Goal: Information Seeking & Learning: Learn about a topic

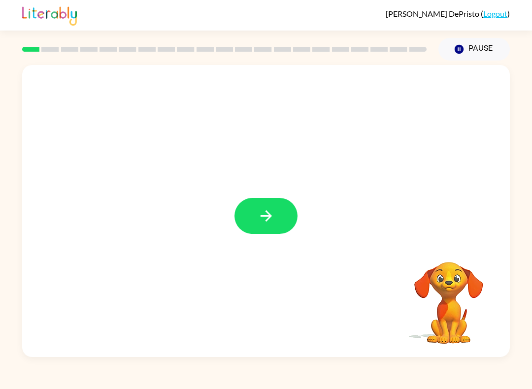
click at [275, 214] on button "button" at bounding box center [266, 216] width 63 height 36
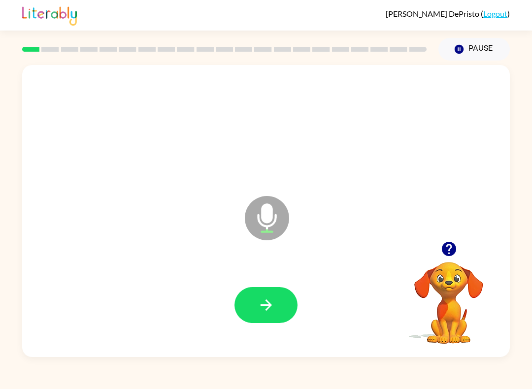
click at [266, 299] on icon "button" at bounding box center [266, 305] width 17 height 17
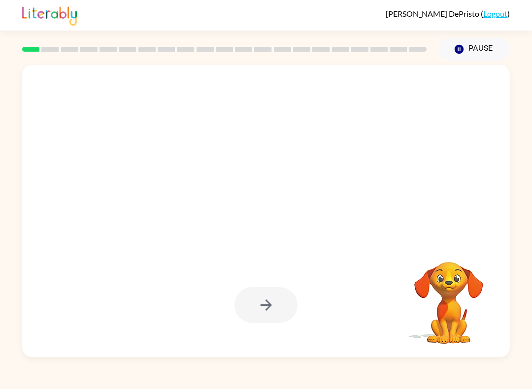
click at [269, 305] on div at bounding box center [266, 305] width 63 height 36
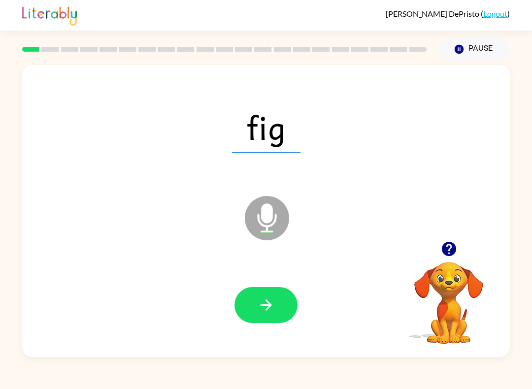
click at [267, 300] on icon "button" at bounding box center [266, 305] width 17 height 17
click at [257, 316] on button "button" at bounding box center [266, 305] width 63 height 36
click at [274, 314] on icon "button" at bounding box center [266, 305] width 17 height 17
click at [265, 304] on icon "button" at bounding box center [266, 305] width 17 height 17
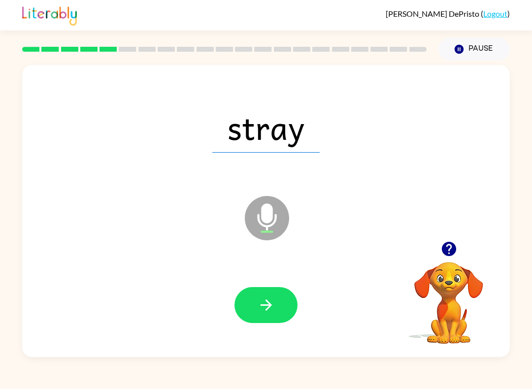
click at [271, 304] on icon "button" at bounding box center [266, 305] width 17 height 17
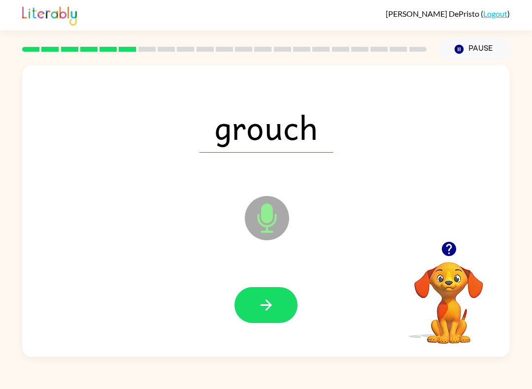
click at [267, 306] on icon "button" at bounding box center [266, 305] width 17 height 17
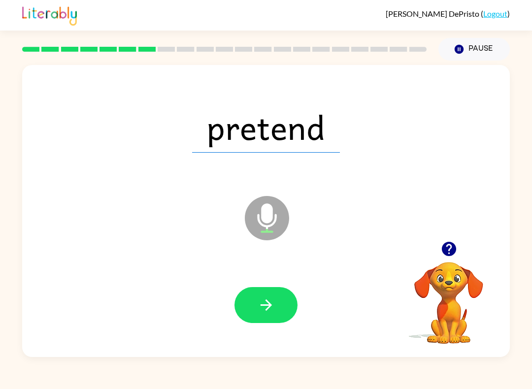
click at [264, 297] on button "button" at bounding box center [266, 305] width 63 height 36
click at [257, 298] on button "button" at bounding box center [266, 305] width 63 height 36
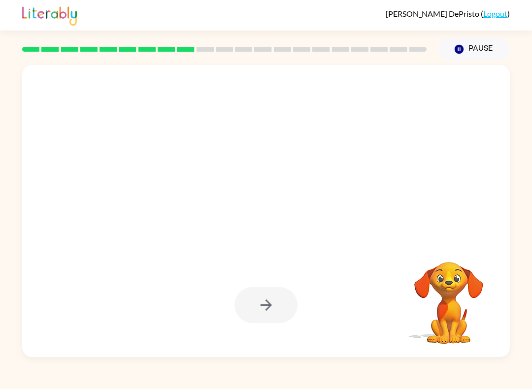
click at [270, 308] on div at bounding box center [266, 305] width 63 height 36
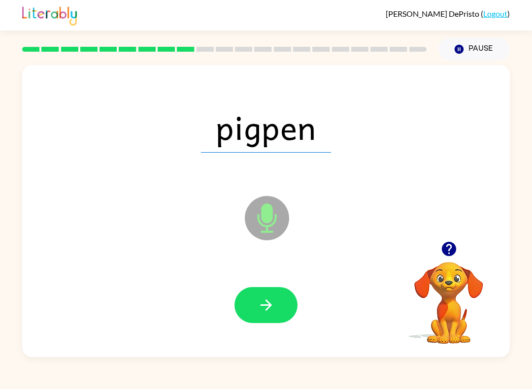
click at [269, 309] on icon "button" at bounding box center [266, 305] width 17 height 17
click at [281, 302] on button "button" at bounding box center [266, 305] width 63 height 36
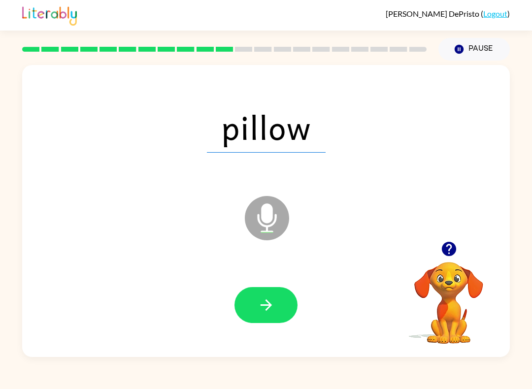
click at [273, 305] on icon "button" at bounding box center [266, 305] width 17 height 17
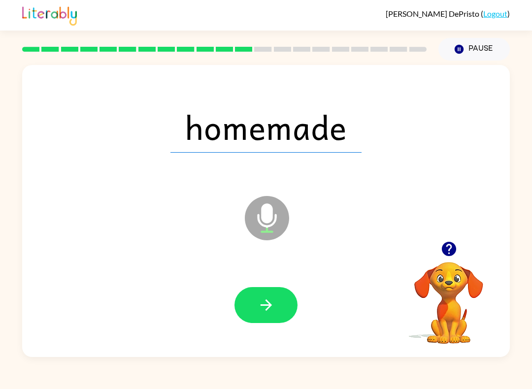
click at [271, 295] on button "button" at bounding box center [266, 305] width 63 height 36
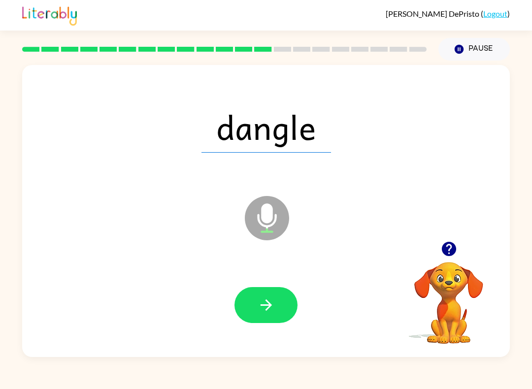
click at [258, 307] on icon "button" at bounding box center [266, 305] width 17 height 17
click at [268, 302] on icon "button" at bounding box center [266, 305] width 17 height 17
click at [267, 296] on button "button" at bounding box center [266, 305] width 63 height 36
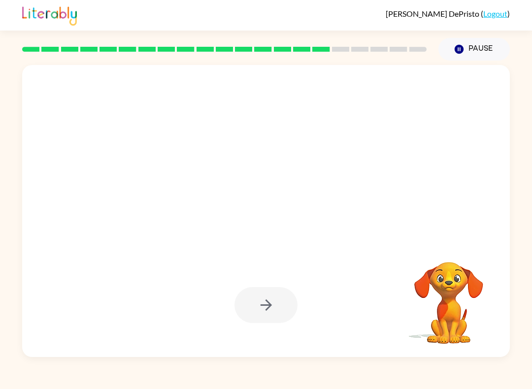
click at [267, 287] on div at bounding box center [266, 305] width 468 height 84
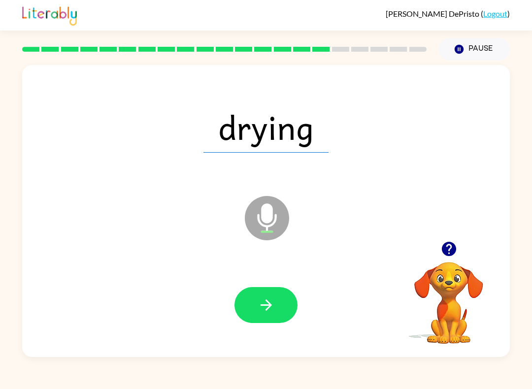
click at [259, 303] on icon "button" at bounding box center [266, 305] width 17 height 17
click at [267, 312] on icon "button" at bounding box center [266, 305] width 17 height 17
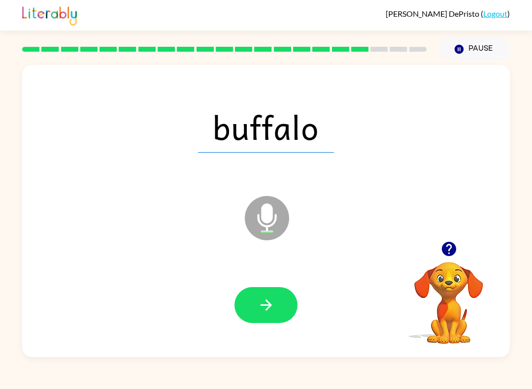
click at [248, 307] on button "button" at bounding box center [266, 305] width 63 height 36
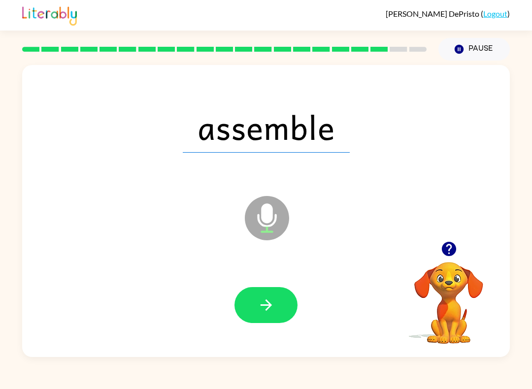
click at [250, 321] on button "button" at bounding box center [266, 305] width 63 height 36
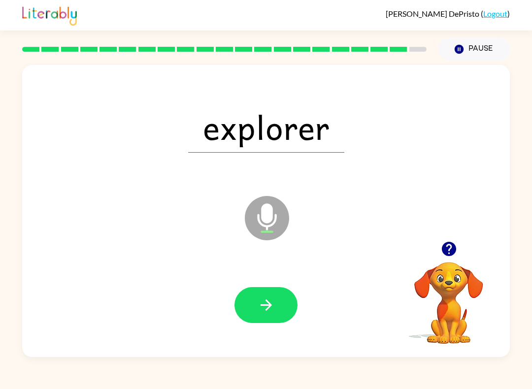
click at [261, 316] on button "button" at bounding box center [266, 305] width 63 height 36
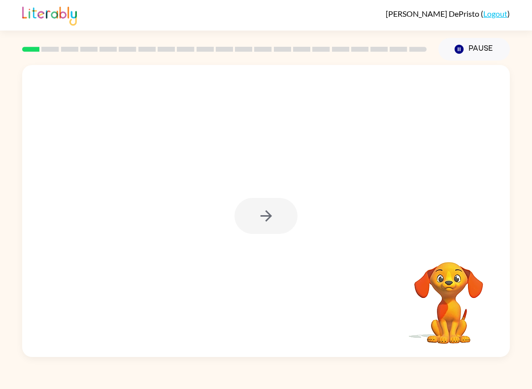
click at [266, 221] on div at bounding box center [266, 216] width 63 height 36
click at [269, 219] on icon "button" at bounding box center [265, 215] width 11 height 11
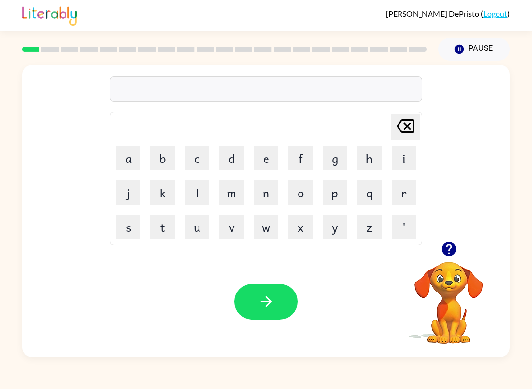
click at [193, 158] on button "c" at bounding box center [197, 158] width 25 height 25
click at [367, 159] on button "h" at bounding box center [369, 158] width 25 height 25
click at [293, 190] on button "o" at bounding box center [300, 192] width 25 height 25
click at [270, 196] on button "n" at bounding box center [266, 192] width 25 height 25
click at [370, 187] on button "q" at bounding box center [369, 192] width 25 height 25
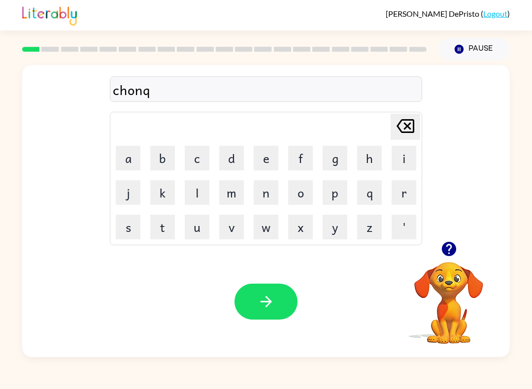
click at [330, 163] on button "g" at bounding box center [335, 158] width 25 height 25
click at [408, 125] on icon "[PERSON_NAME] last character input" at bounding box center [406, 126] width 24 height 24
click at [408, 124] on icon "[PERSON_NAME] last character input" at bounding box center [406, 126] width 24 height 24
click at [332, 159] on button "g" at bounding box center [335, 158] width 25 height 25
click at [407, 126] on icon at bounding box center [406, 126] width 18 height 14
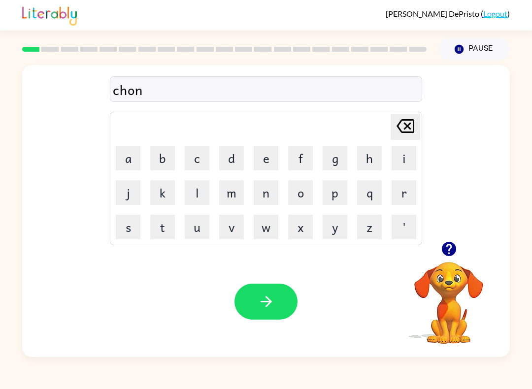
click at [407, 126] on icon at bounding box center [406, 126] width 18 height 14
click at [404, 128] on icon "[PERSON_NAME] last character input" at bounding box center [406, 126] width 24 height 24
click at [204, 234] on button "u" at bounding box center [197, 227] width 25 height 25
click at [267, 192] on button "n" at bounding box center [266, 192] width 25 height 25
click at [337, 155] on button "g" at bounding box center [335, 158] width 25 height 25
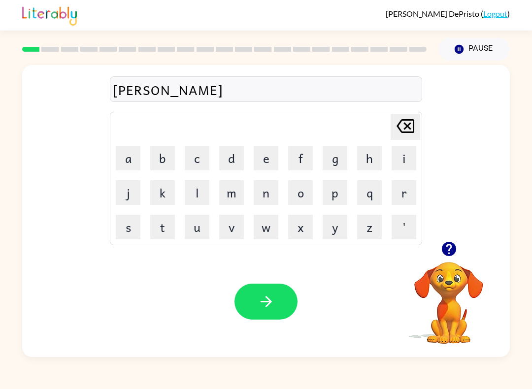
click at [270, 306] on icon "button" at bounding box center [266, 301] width 17 height 17
click at [399, 200] on button "r" at bounding box center [404, 192] width 25 height 25
click at [305, 195] on button "o" at bounding box center [300, 192] width 25 height 25
click at [237, 163] on button "d" at bounding box center [231, 158] width 25 height 25
click at [267, 152] on button "e" at bounding box center [266, 158] width 25 height 25
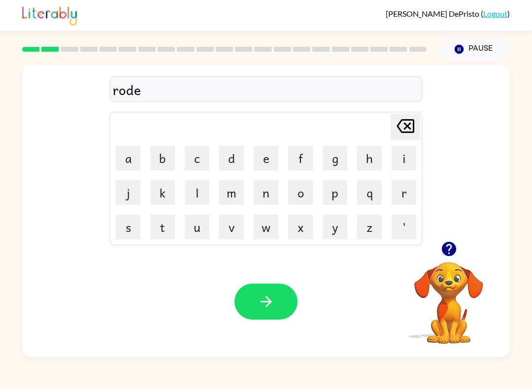
click at [400, 126] on icon "[PERSON_NAME] last character input" at bounding box center [406, 126] width 24 height 24
click at [167, 161] on button "b" at bounding box center [162, 158] width 25 height 25
click at [271, 158] on button "e" at bounding box center [266, 158] width 25 height 25
click at [274, 303] on icon "button" at bounding box center [266, 301] width 17 height 17
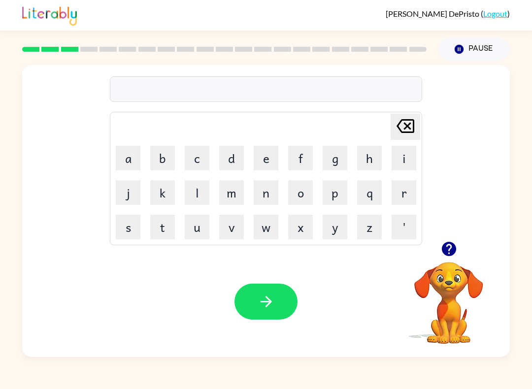
click at [131, 229] on button "s" at bounding box center [128, 227] width 25 height 25
click at [200, 163] on button "c" at bounding box center [197, 158] width 25 height 25
click at [407, 194] on button "r" at bounding box center [404, 192] width 25 height 25
click at [260, 155] on button "e" at bounding box center [266, 158] width 25 height 25
click at [271, 230] on button "w" at bounding box center [266, 227] width 25 height 25
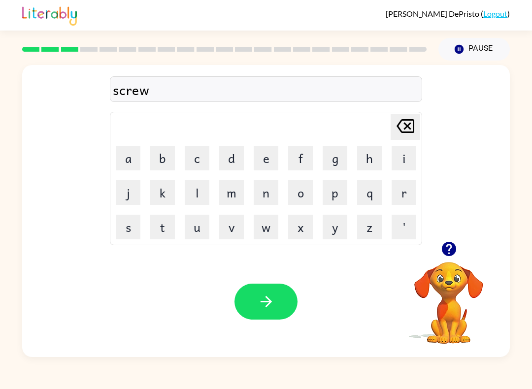
click at [269, 310] on icon "button" at bounding box center [266, 301] width 17 height 17
click at [196, 192] on button "l" at bounding box center [197, 192] width 25 height 25
click at [298, 196] on button "o" at bounding box center [300, 192] width 25 height 25
click at [197, 228] on button "u" at bounding box center [197, 227] width 25 height 25
click at [230, 159] on button "d" at bounding box center [231, 158] width 25 height 25
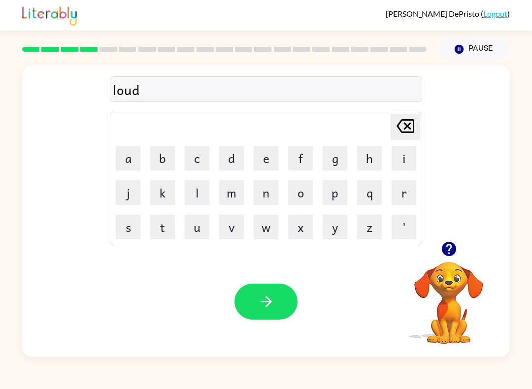
click at [272, 298] on icon "button" at bounding box center [266, 301] width 17 height 17
click at [160, 158] on button "b" at bounding box center [162, 158] width 25 height 25
click at [197, 187] on button "l" at bounding box center [197, 192] width 25 height 25
click at [203, 229] on button "u" at bounding box center [197, 227] width 25 height 25
click at [400, 199] on button "r" at bounding box center [404, 192] width 25 height 25
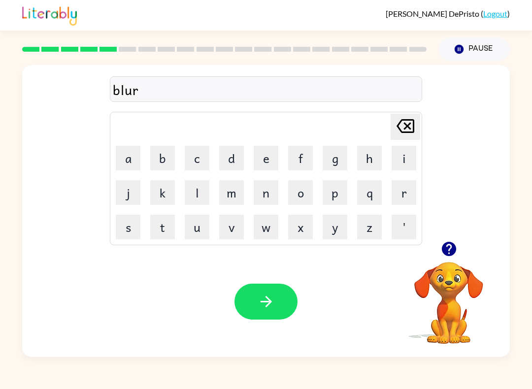
click at [228, 161] on button "d" at bounding box center [231, 158] width 25 height 25
click at [274, 300] on icon "button" at bounding box center [266, 301] width 17 height 17
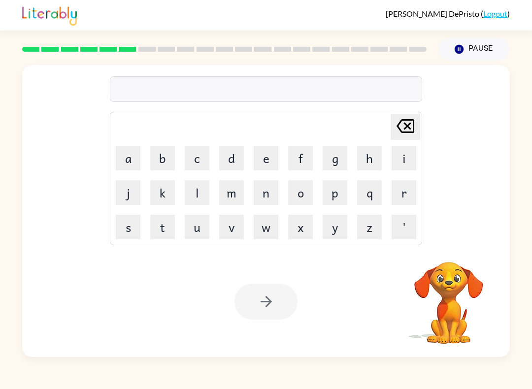
click at [403, 196] on button "r" at bounding box center [404, 192] width 25 height 25
click at [267, 158] on button "e" at bounding box center [266, 158] width 25 height 25
click at [226, 203] on button "m" at bounding box center [231, 192] width 25 height 25
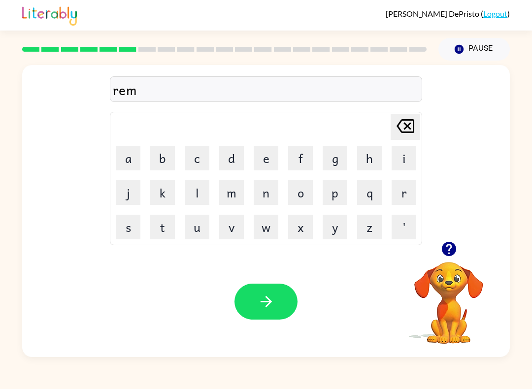
click at [404, 157] on button "i" at bounding box center [404, 158] width 25 height 25
click at [268, 191] on button "n" at bounding box center [266, 192] width 25 height 25
click at [230, 155] on button "d" at bounding box center [231, 158] width 25 height 25
click at [270, 295] on icon "button" at bounding box center [266, 301] width 17 height 17
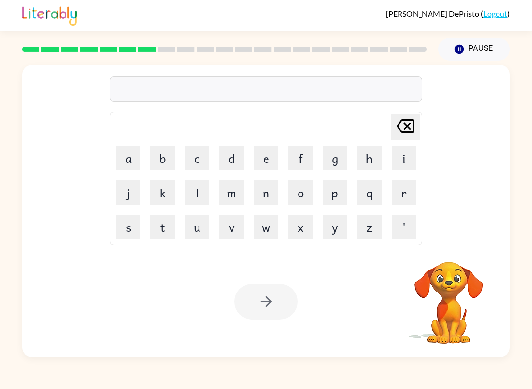
click at [401, 192] on button "r" at bounding box center [404, 192] width 25 height 25
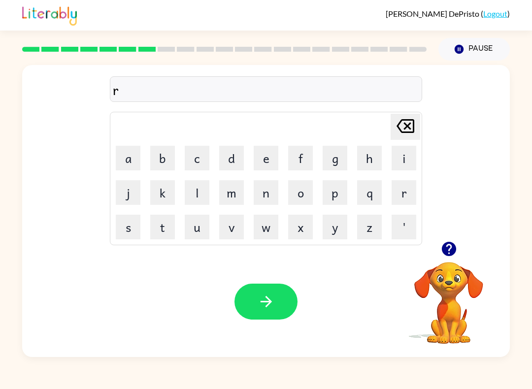
click at [299, 199] on button "o" at bounding box center [300, 192] width 25 height 25
click at [196, 161] on button "c" at bounding box center [197, 158] width 25 height 25
click at [268, 162] on button "e" at bounding box center [266, 158] width 25 height 25
click at [164, 233] on button "t" at bounding box center [162, 227] width 25 height 25
click at [273, 313] on button "button" at bounding box center [266, 302] width 63 height 36
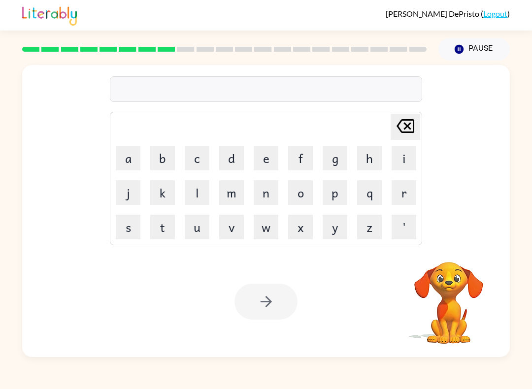
click at [226, 228] on button "v" at bounding box center [231, 227] width 25 height 25
click at [295, 192] on button "o" at bounding box center [300, 192] width 25 height 25
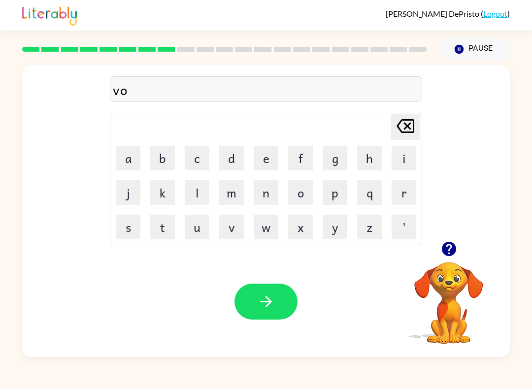
click at [196, 230] on button "u" at bounding box center [197, 227] width 25 height 25
click at [197, 196] on button "l" at bounding box center [197, 192] width 25 height 25
click at [201, 229] on button "u" at bounding box center [197, 227] width 25 height 25
click at [230, 200] on button "m" at bounding box center [231, 192] width 25 height 25
click at [272, 303] on icon "button" at bounding box center [266, 301] width 17 height 17
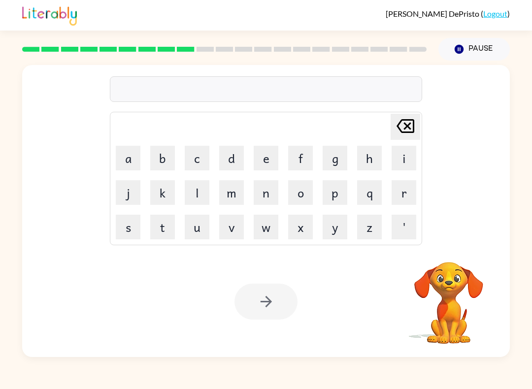
click at [126, 166] on button "a" at bounding box center [128, 158] width 25 height 25
click at [194, 165] on button "c" at bounding box center [197, 158] width 25 height 25
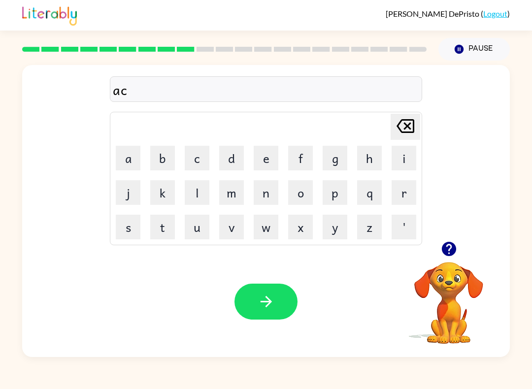
click at [293, 197] on button "o" at bounding box center [300, 192] width 25 height 25
click at [399, 203] on button "r" at bounding box center [404, 192] width 25 height 25
click at [265, 190] on button "n" at bounding box center [266, 192] width 25 height 25
click at [262, 302] on icon "button" at bounding box center [265, 301] width 11 height 11
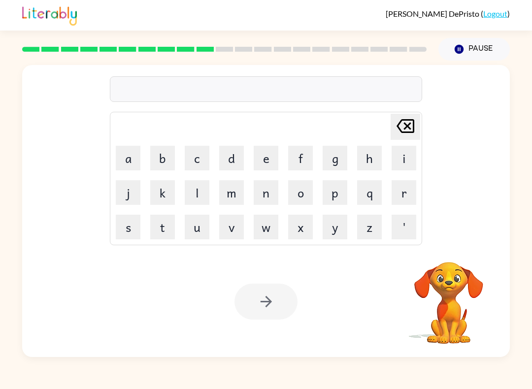
click at [165, 160] on button "b" at bounding box center [162, 158] width 25 height 25
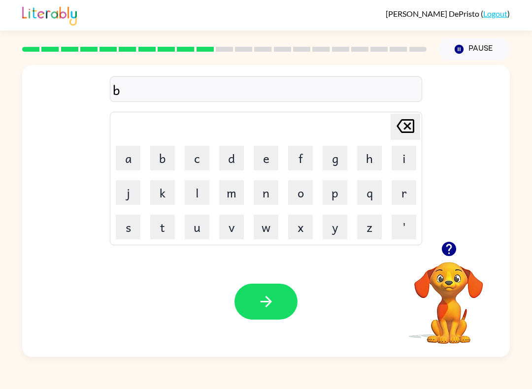
click at [300, 193] on button "o" at bounding box center [300, 192] width 25 height 25
click at [164, 233] on button "t" at bounding box center [162, 227] width 25 height 25
click at [268, 159] on button "e" at bounding box center [266, 158] width 25 height 25
click at [408, 125] on icon at bounding box center [406, 126] width 18 height 14
click at [407, 126] on icon at bounding box center [406, 126] width 18 height 14
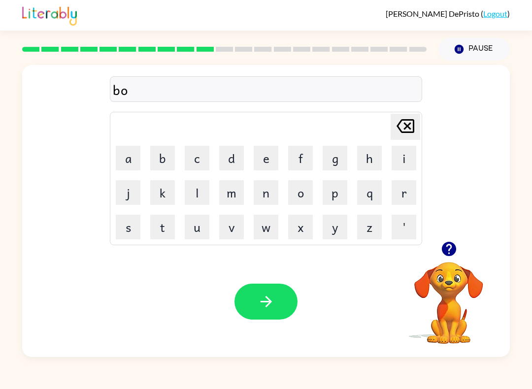
click at [128, 164] on button "a" at bounding box center [128, 158] width 25 height 25
click at [165, 226] on button "t" at bounding box center [162, 227] width 25 height 25
click at [368, 155] on button "h" at bounding box center [369, 158] width 25 height 25
click at [299, 191] on button "o" at bounding box center [300, 192] width 25 height 25
click at [200, 231] on button "u" at bounding box center [197, 227] width 25 height 25
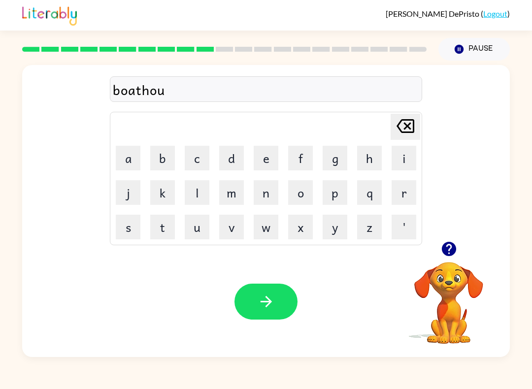
click at [134, 228] on button "s" at bounding box center [128, 227] width 25 height 25
click at [267, 154] on button "e" at bounding box center [266, 158] width 25 height 25
click at [268, 295] on icon "button" at bounding box center [266, 301] width 17 height 17
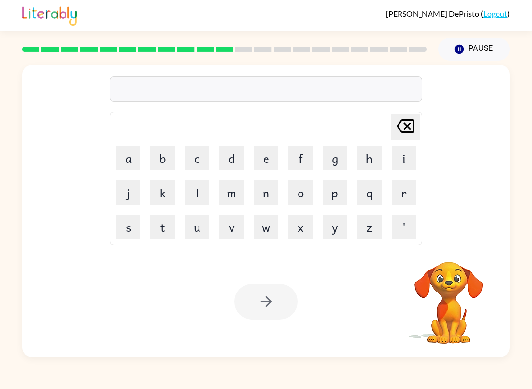
click at [269, 228] on button "w" at bounding box center [266, 227] width 25 height 25
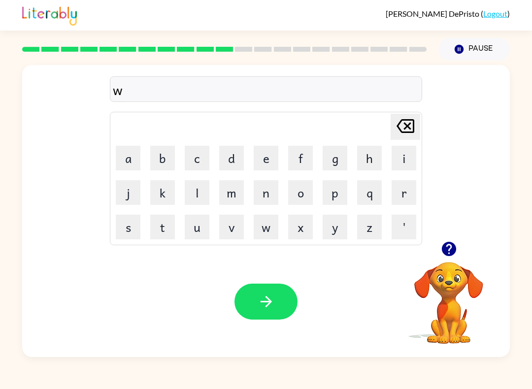
click at [405, 156] on button "i" at bounding box center [404, 158] width 25 height 25
click at [195, 189] on button "l" at bounding box center [197, 192] width 25 height 25
click at [194, 189] on button "l" at bounding box center [197, 192] width 25 height 25
click at [302, 190] on button "o" at bounding box center [300, 192] width 25 height 25
click at [264, 229] on button "w" at bounding box center [266, 227] width 25 height 25
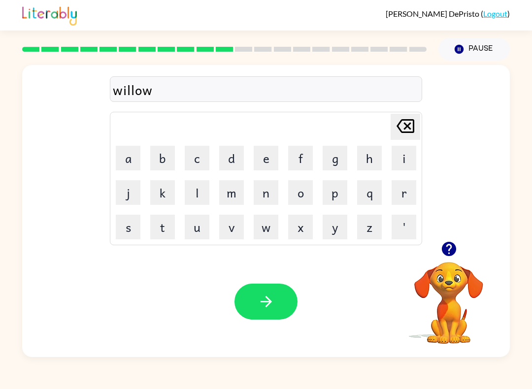
click at [267, 305] on icon "button" at bounding box center [266, 301] width 17 height 17
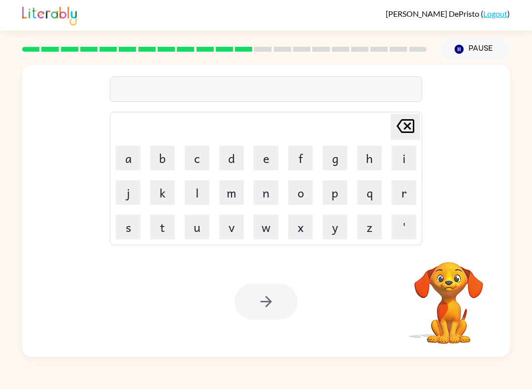
click at [334, 195] on button "p" at bounding box center [335, 192] width 25 height 25
click at [398, 193] on button "r" at bounding box center [404, 192] width 25 height 25
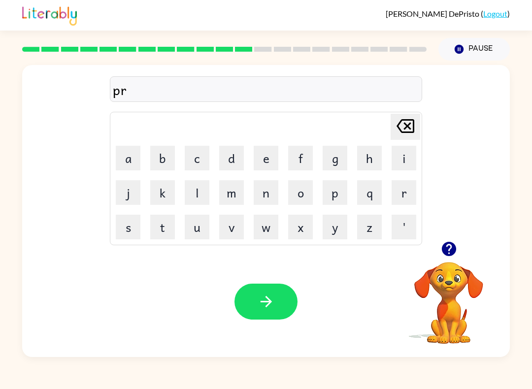
click at [298, 197] on button "o" at bounding box center [300, 192] width 25 height 25
click at [303, 163] on button "f" at bounding box center [300, 158] width 25 height 25
click at [303, 190] on button "o" at bounding box center [300, 192] width 25 height 25
click at [403, 196] on button "r" at bounding box center [404, 192] width 25 height 25
click at [231, 189] on button "m" at bounding box center [231, 192] width 25 height 25
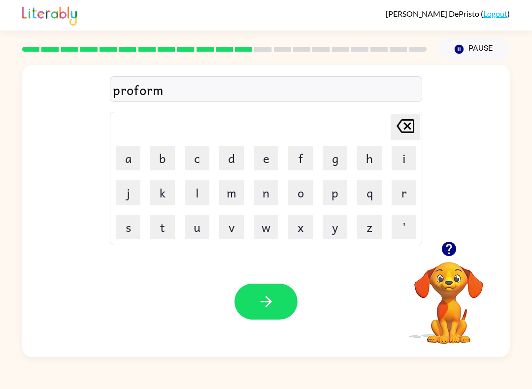
click at [265, 295] on icon "button" at bounding box center [266, 301] width 17 height 17
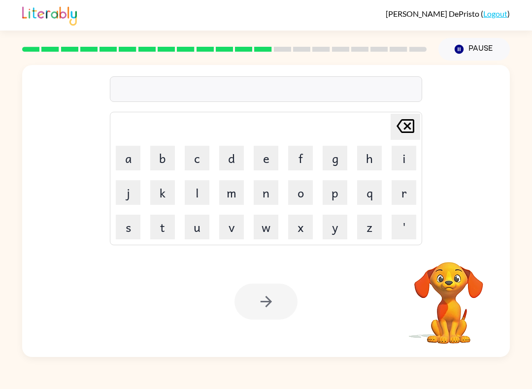
click at [128, 228] on button "s" at bounding box center [128, 227] width 25 height 25
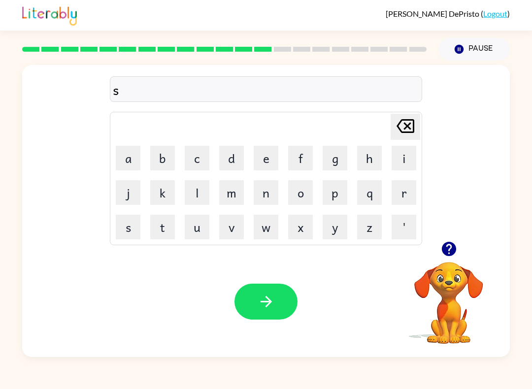
click at [164, 234] on button "t" at bounding box center [162, 227] width 25 height 25
click at [138, 146] on button "a" at bounding box center [128, 158] width 25 height 25
click at [164, 162] on button "b" at bounding box center [162, 158] width 25 height 25
click at [201, 191] on button "l" at bounding box center [197, 192] width 25 height 25
click at [264, 155] on button "e" at bounding box center [266, 158] width 25 height 25
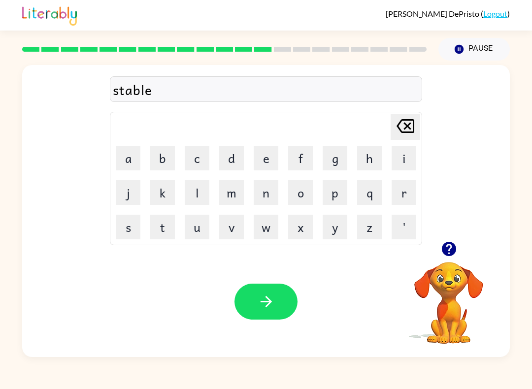
click at [268, 298] on icon "button" at bounding box center [266, 301] width 17 height 17
click at [237, 190] on button "m" at bounding box center [231, 192] width 25 height 25
click at [127, 169] on button "a" at bounding box center [128, 158] width 25 height 25
click at [333, 198] on button "p" at bounding box center [335, 192] width 25 height 25
click at [197, 190] on button "l" at bounding box center [197, 192] width 25 height 25
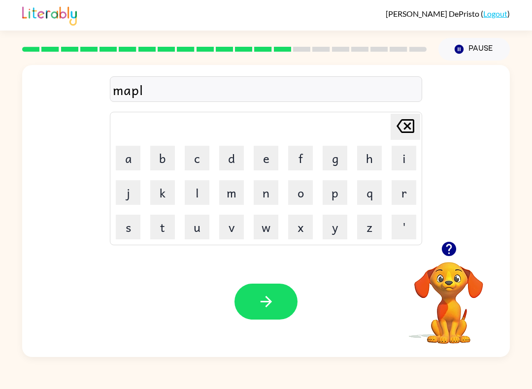
click at [262, 156] on button "e" at bounding box center [266, 158] width 25 height 25
click at [269, 290] on button "button" at bounding box center [266, 302] width 63 height 36
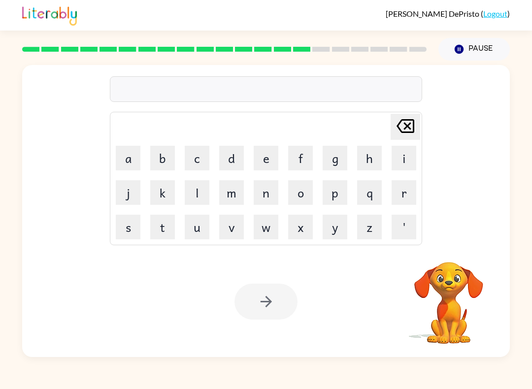
click at [405, 156] on button "i" at bounding box center [404, 158] width 25 height 25
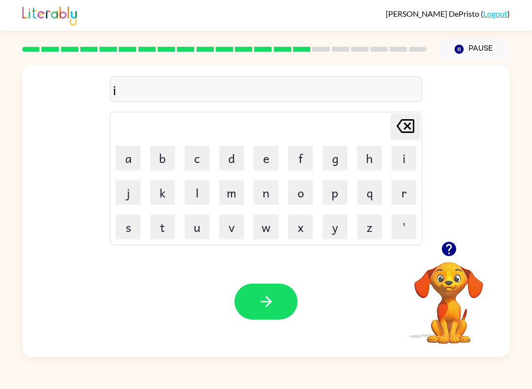
click at [267, 188] on button "n" at bounding box center [266, 192] width 25 height 25
click at [134, 227] on button "s" at bounding box center [128, 227] width 25 height 25
click at [266, 162] on button "e" at bounding box center [266, 158] width 25 height 25
click at [404, 189] on button "r" at bounding box center [404, 192] width 25 height 25
click at [160, 229] on button "t" at bounding box center [162, 227] width 25 height 25
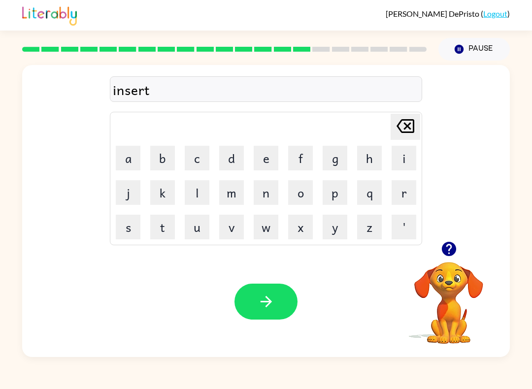
click at [260, 164] on button "e" at bounding box center [266, 158] width 25 height 25
click at [265, 304] on icon "button" at bounding box center [266, 301] width 17 height 17
click at [307, 156] on button "f" at bounding box center [300, 158] width 25 height 25
click at [193, 195] on button "l" at bounding box center [197, 192] width 25 height 25
click at [402, 163] on button "i" at bounding box center [404, 158] width 25 height 25
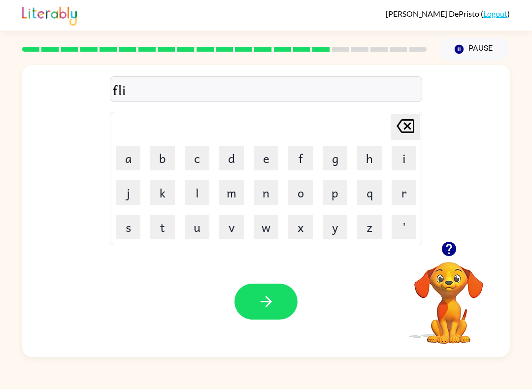
click at [334, 197] on button "p" at bounding box center [335, 192] width 25 height 25
click at [403, 160] on button "i" at bounding box center [404, 158] width 25 height 25
click at [265, 193] on button "n" at bounding box center [266, 192] width 25 height 25
click at [332, 158] on button "g" at bounding box center [335, 158] width 25 height 25
click at [265, 304] on icon "button" at bounding box center [266, 301] width 17 height 17
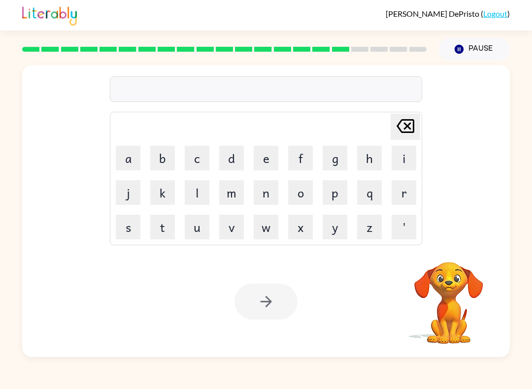
click at [197, 153] on button "c" at bounding box center [197, 158] width 25 height 25
click at [405, 199] on button "r" at bounding box center [404, 192] width 25 height 25
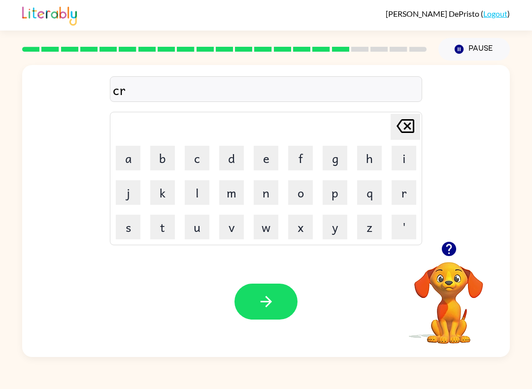
click at [266, 155] on button "e" at bounding box center [266, 158] width 25 height 25
click at [132, 160] on button "a" at bounding box center [128, 158] width 25 height 25
click at [161, 230] on button "t" at bounding box center [162, 227] width 25 height 25
click at [407, 156] on button "i" at bounding box center [404, 158] width 25 height 25
click at [272, 195] on button "n" at bounding box center [266, 192] width 25 height 25
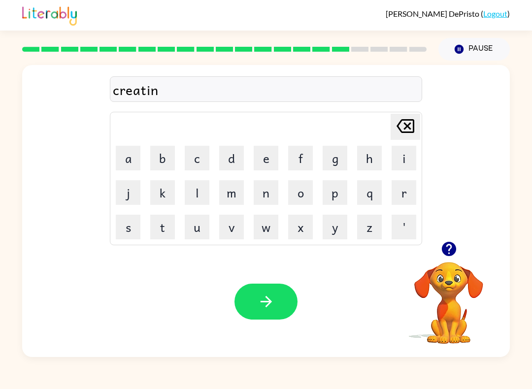
click at [323, 155] on button "g" at bounding box center [335, 158] width 25 height 25
click at [259, 296] on icon "button" at bounding box center [266, 301] width 17 height 17
click at [404, 161] on button "i" at bounding box center [404, 158] width 25 height 25
click at [264, 197] on button "n" at bounding box center [266, 192] width 25 height 25
click at [301, 193] on button "o" at bounding box center [300, 192] width 25 height 25
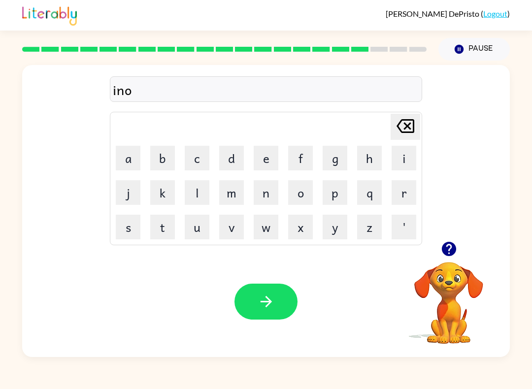
click at [399, 202] on button "r" at bounding box center [404, 192] width 25 height 25
click at [231, 198] on button "m" at bounding box center [231, 192] width 25 height 25
click at [393, 163] on button "i" at bounding box center [404, 158] width 25 height 25
click at [131, 224] on button "s" at bounding box center [128, 227] width 25 height 25
click at [268, 309] on icon "button" at bounding box center [266, 301] width 17 height 17
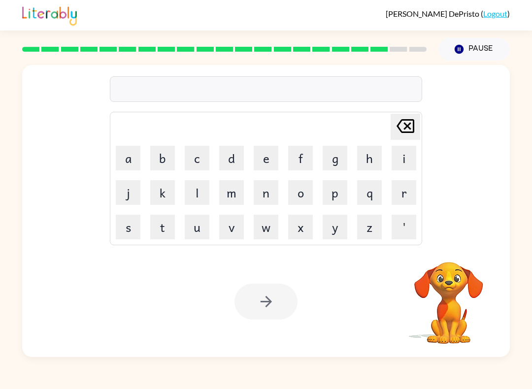
click at [300, 159] on button "f" at bounding box center [300, 158] width 25 height 25
click at [403, 162] on button "i" at bounding box center [404, 158] width 25 height 25
click at [125, 224] on button "s" at bounding box center [128, 227] width 25 height 25
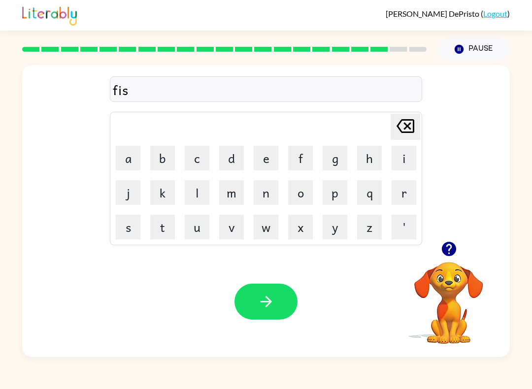
click at [392, 156] on button "i" at bounding box center [404, 158] width 25 height 25
click at [168, 163] on button "b" at bounding box center [162, 158] width 25 height 25
click at [198, 193] on button "l" at bounding box center [197, 192] width 25 height 25
click at [260, 162] on button "e" at bounding box center [266, 158] width 25 height 25
click at [264, 293] on button "button" at bounding box center [266, 302] width 63 height 36
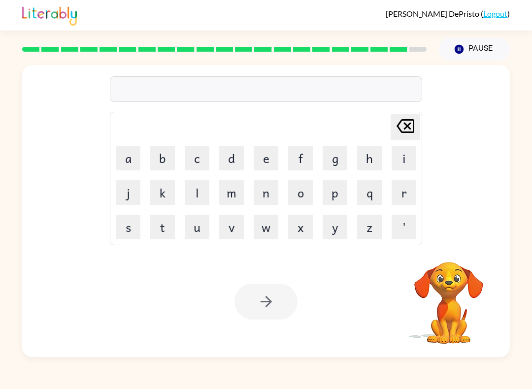
click at [339, 201] on button "p" at bounding box center [335, 192] width 25 height 25
click at [131, 157] on button "a" at bounding box center [128, 158] width 25 height 25
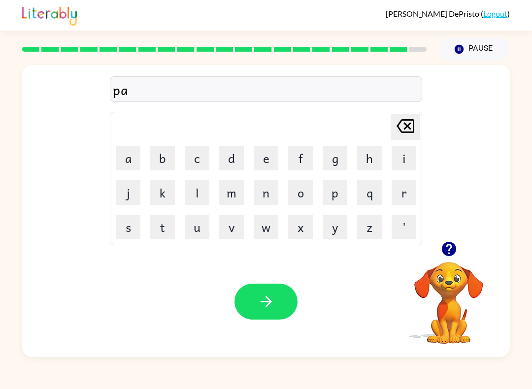
click at [397, 200] on button "r" at bounding box center [404, 192] width 25 height 25
click at [404, 164] on button "i" at bounding box center [404, 158] width 25 height 25
click at [233, 159] on button "d" at bounding box center [231, 158] width 25 height 25
click at [406, 164] on button "i" at bounding box center [404, 158] width 25 height 25
click at [127, 227] on button "s" at bounding box center [128, 227] width 25 height 25
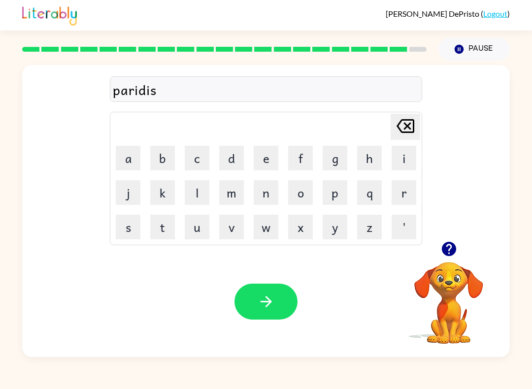
click at [256, 160] on button "e" at bounding box center [266, 158] width 25 height 25
click at [273, 295] on icon "button" at bounding box center [266, 301] width 17 height 17
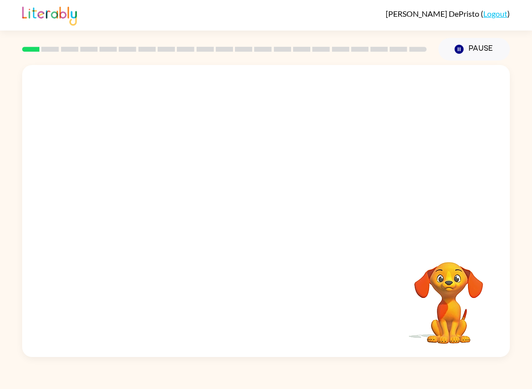
click at [183, 203] on video "Your browser must support playing .mp4 files to use Literably. Please try using…" at bounding box center [266, 153] width 488 height 176
click at [163, 211] on video "Your browser must support playing .mp4 files to use Literably. Please try using…" at bounding box center [266, 153] width 488 height 176
click at [167, 203] on video "Your browser must support playing .mp4 files to use Literably. Please try using…" at bounding box center [266, 153] width 488 height 176
click at [173, 219] on video "Your browser must support playing .mp4 files to use Literably. Please try using…" at bounding box center [266, 153] width 488 height 176
click at [174, 208] on video "Your browser must support playing .mp4 files to use Literably. Please try using…" at bounding box center [266, 153] width 488 height 176
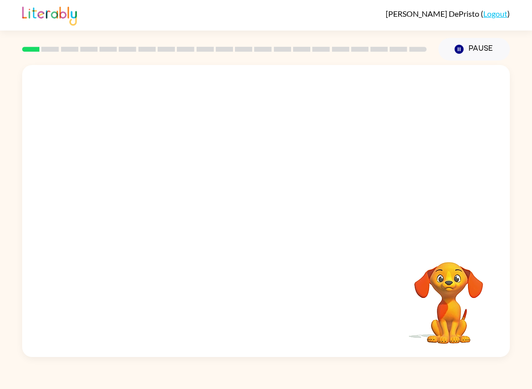
click at [169, 208] on video "Your browser must support playing .mp4 files to use Literably. Please try using…" at bounding box center [266, 153] width 488 height 176
click at [178, 80] on video "Your browser must support playing .mp4 files to use Literably. Please try using…" at bounding box center [266, 153] width 488 height 176
click at [163, 199] on video "Your browser must support playing .mp4 files to use Literably. Please try using…" at bounding box center [266, 153] width 488 height 176
click at [163, 198] on video "Your browser must support playing .mp4 files to use Literably. Please try using…" at bounding box center [266, 153] width 488 height 176
click at [268, 222] on icon "button" at bounding box center [266, 215] width 17 height 17
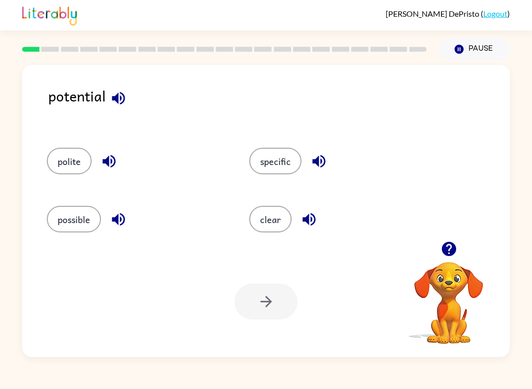
click at [76, 224] on button "possible" at bounding box center [74, 219] width 54 height 27
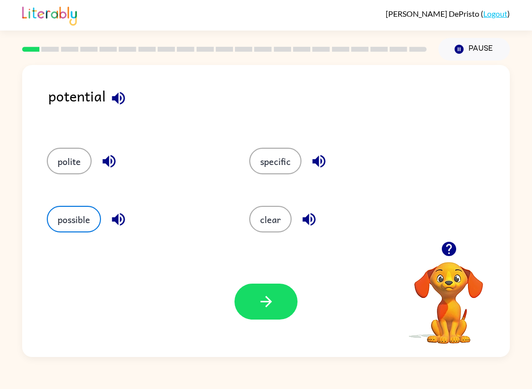
click at [260, 303] on icon "button" at bounding box center [266, 301] width 17 height 17
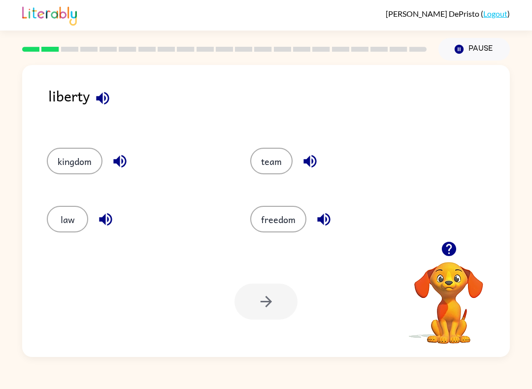
click at [275, 215] on button "freedom" at bounding box center [278, 219] width 56 height 27
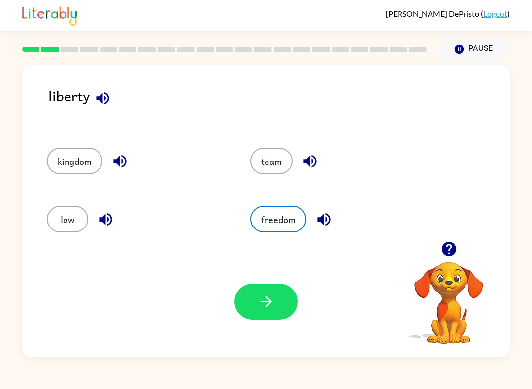
click at [277, 305] on button "button" at bounding box center [266, 302] width 63 height 36
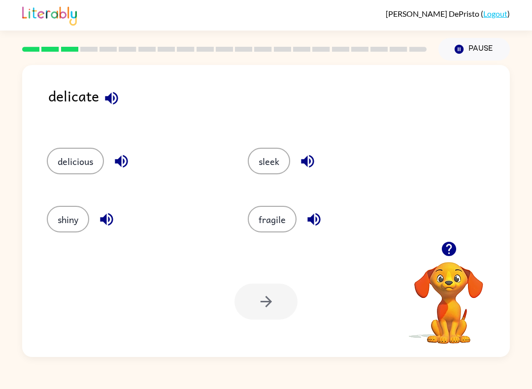
click at [279, 213] on button "fragile" at bounding box center [272, 219] width 49 height 27
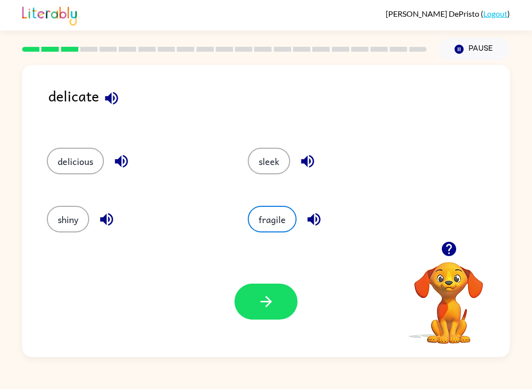
click at [269, 306] on icon "button" at bounding box center [266, 301] width 17 height 17
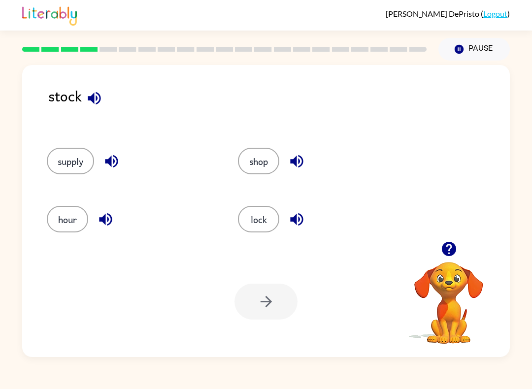
click at [68, 162] on button "supply" at bounding box center [70, 161] width 47 height 27
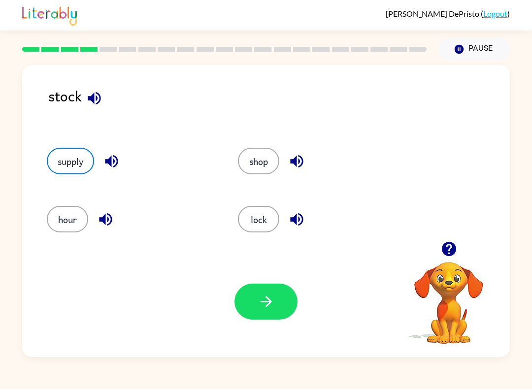
click at [261, 308] on icon "button" at bounding box center [266, 301] width 17 height 17
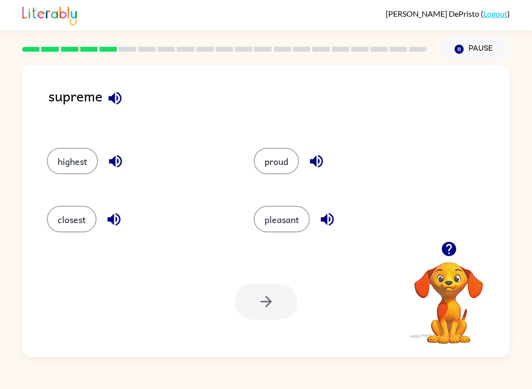
click at [69, 162] on button "highest" at bounding box center [72, 161] width 51 height 27
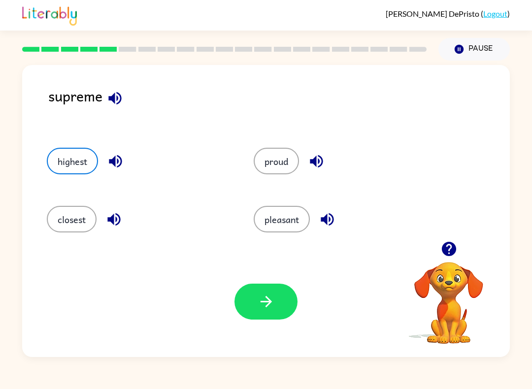
click at [265, 308] on icon "button" at bounding box center [266, 301] width 17 height 17
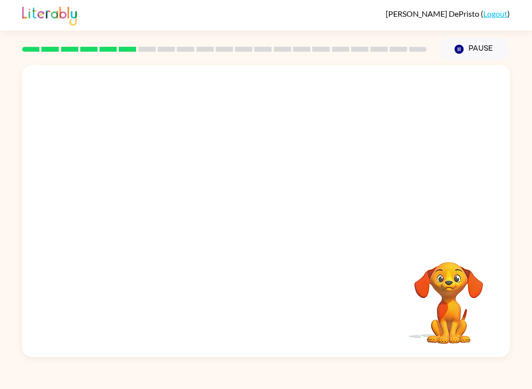
click at [145, 188] on video "Your browser must support playing .mp4 files to use Literably. Please try using…" at bounding box center [266, 153] width 488 height 176
click at [150, 196] on video "Your browser must support playing .mp4 files to use Literably. Please try using…" at bounding box center [266, 153] width 488 height 176
click at [149, 196] on video "Your browser must support playing .mp4 files to use Literably. Please try using…" at bounding box center [266, 153] width 488 height 176
click at [151, 194] on video "Your browser must support playing .mp4 files to use Literably. Please try using…" at bounding box center [266, 153] width 488 height 176
click at [155, 195] on video "Your browser must support playing .mp4 files to use Literably. Please try using…" at bounding box center [266, 153] width 488 height 176
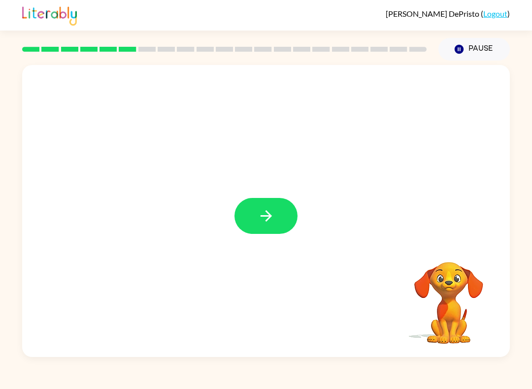
click at [263, 210] on icon "button" at bounding box center [266, 215] width 17 height 17
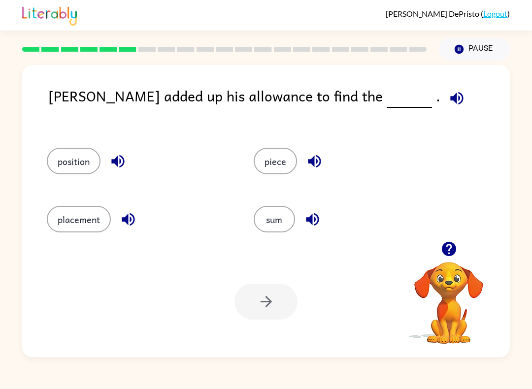
click at [276, 207] on button "sum" at bounding box center [274, 219] width 41 height 27
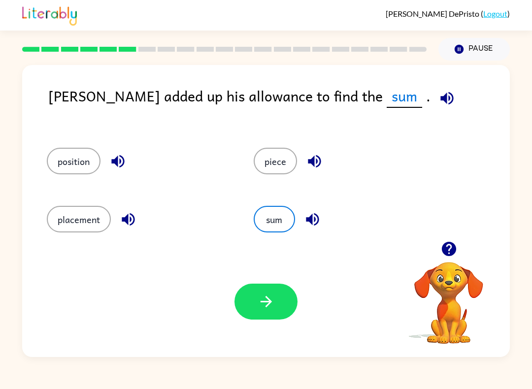
click at [263, 300] on icon "button" at bounding box center [266, 301] width 17 height 17
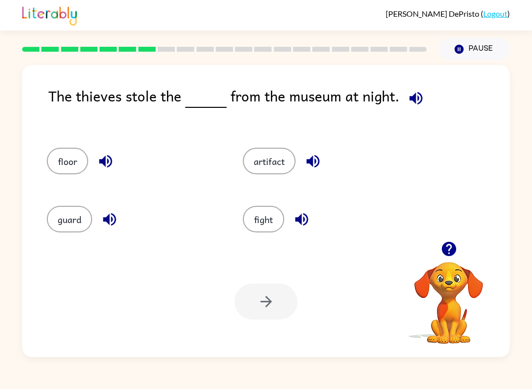
click at [273, 160] on button "artifact" at bounding box center [269, 161] width 53 height 27
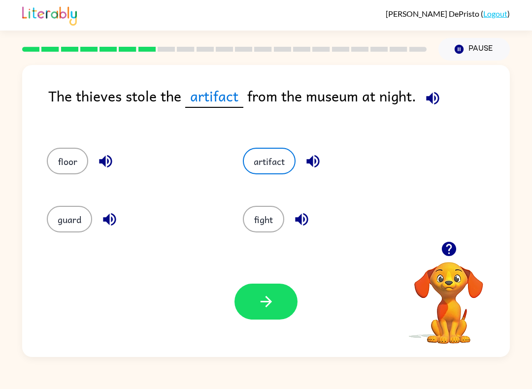
click at [275, 299] on button "button" at bounding box center [266, 302] width 63 height 36
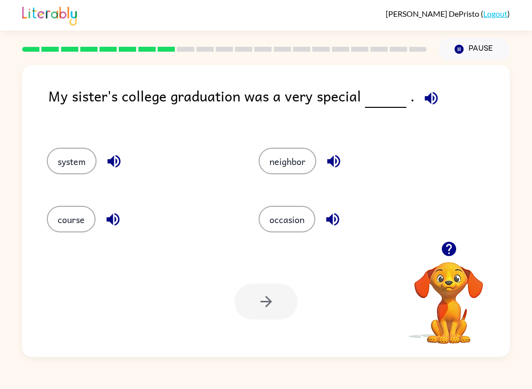
click at [277, 222] on button "occasion" at bounding box center [287, 219] width 57 height 27
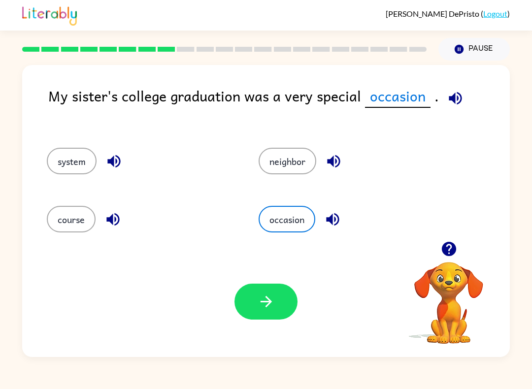
click at [261, 310] on icon "button" at bounding box center [266, 301] width 17 height 17
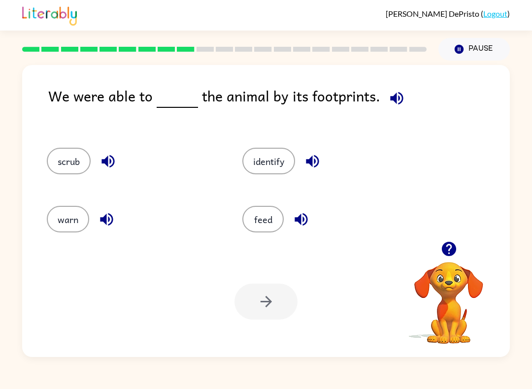
click at [273, 168] on button "identify" at bounding box center [268, 161] width 53 height 27
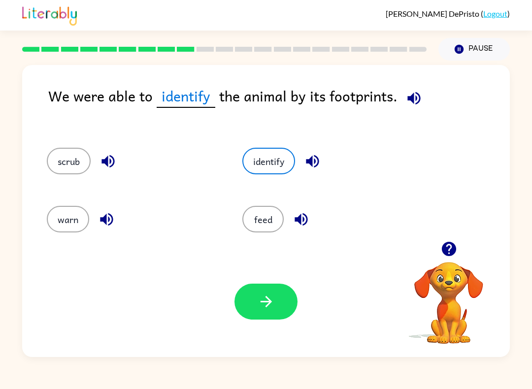
click at [267, 301] on icon "button" at bounding box center [266, 301] width 17 height 17
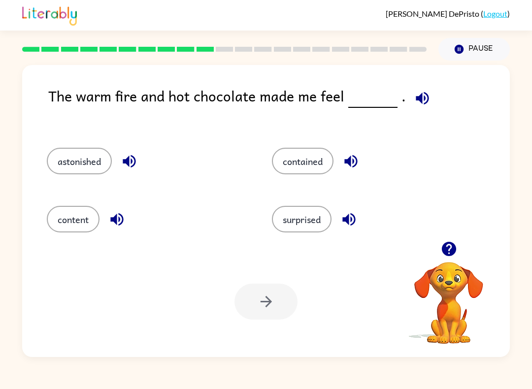
click at [95, 168] on button "astonished" at bounding box center [79, 161] width 65 height 27
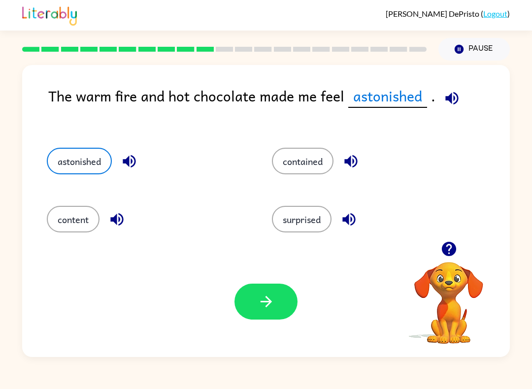
click at [250, 305] on button "button" at bounding box center [266, 302] width 63 height 36
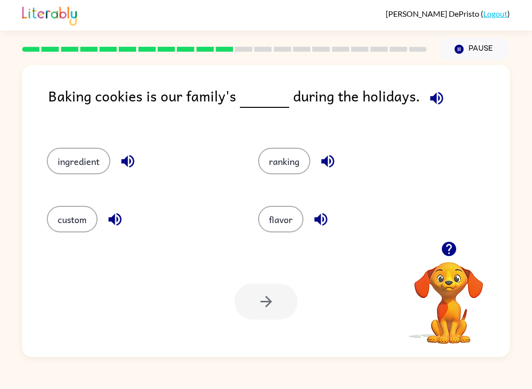
click at [59, 226] on button "custom" at bounding box center [72, 219] width 51 height 27
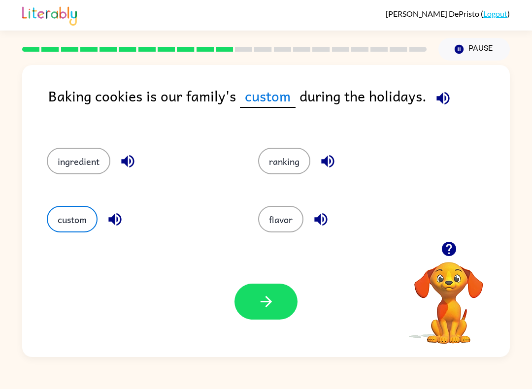
click at [256, 305] on button "button" at bounding box center [266, 302] width 63 height 36
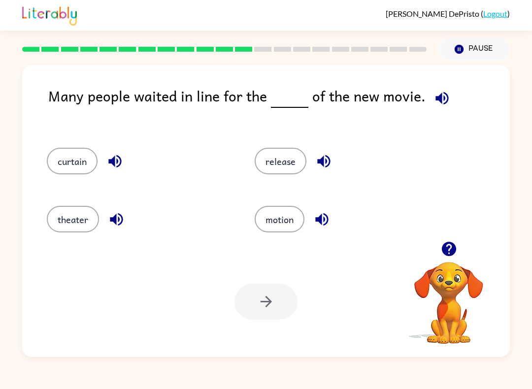
click at [286, 164] on button "release" at bounding box center [281, 161] width 52 height 27
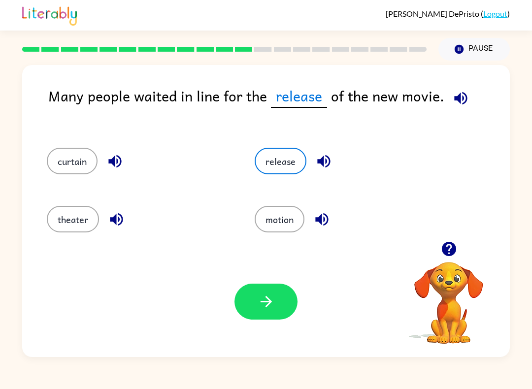
click at [260, 291] on button "button" at bounding box center [266, 302] width 63 height 36
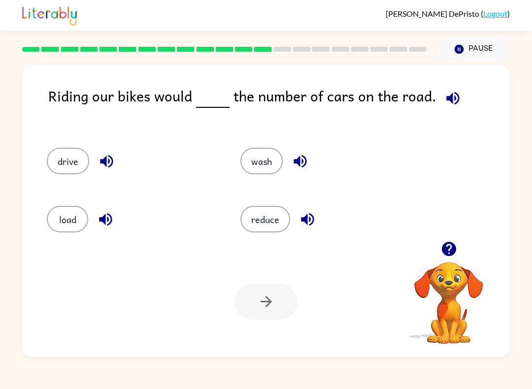
click at [268, 229] on button "reduce" at bounding box center [265, 219] width 50 height 27
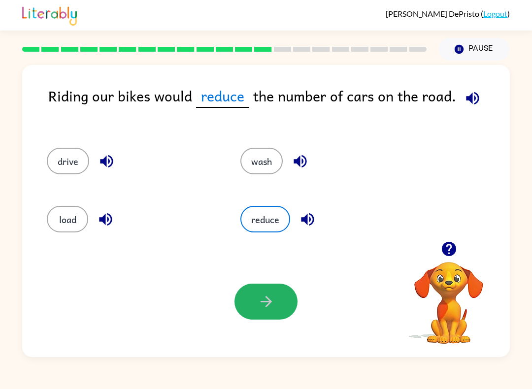
click at [268, 293] on button "button" at bounding box center [266, 302] width 63 height 36
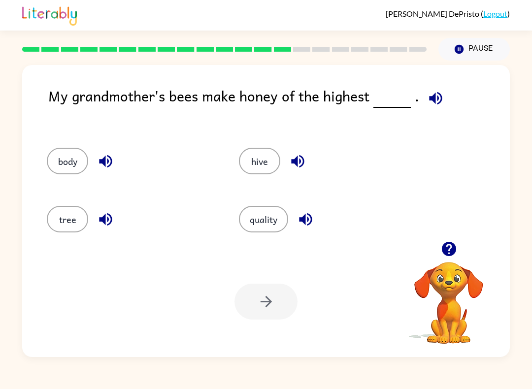
click at [272, 212] on button "quality" at bounding box center [263, 219] width 49 height 27
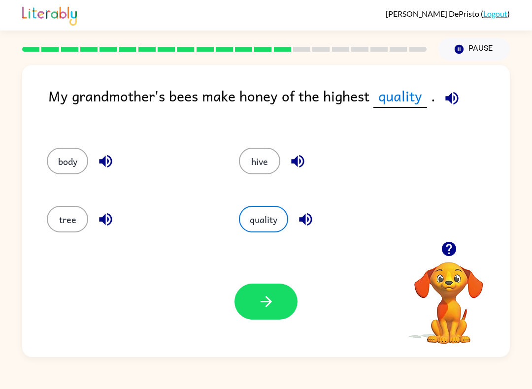
click at [262, 303] on icon "button" at bounding box center [265, 301] width 11 height 11
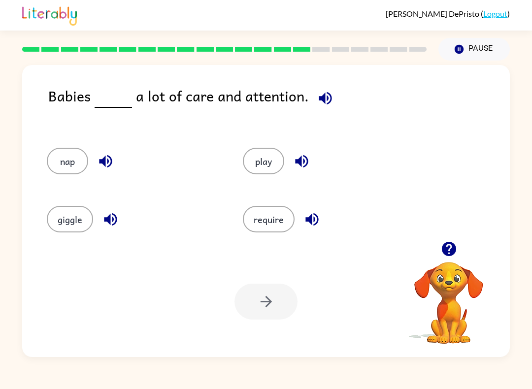
click at [289, 214] on button "require" at bounding box center [269, 219] width 52 height 27
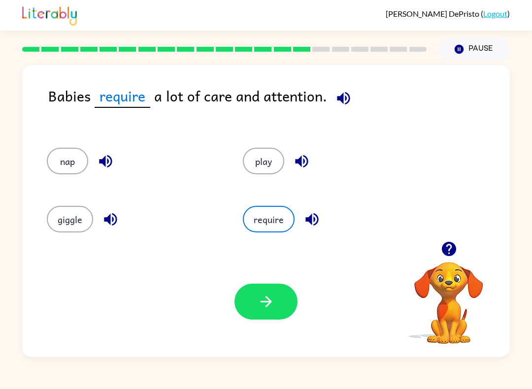
click at [266, 301] on icon "button" at bounding box center [266, 301] width 17 height 17
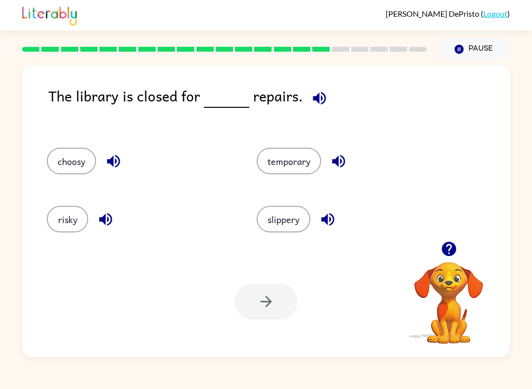
click at [291, 160] on button "temporary" at bounding box center [289, 161] width 65 height 27
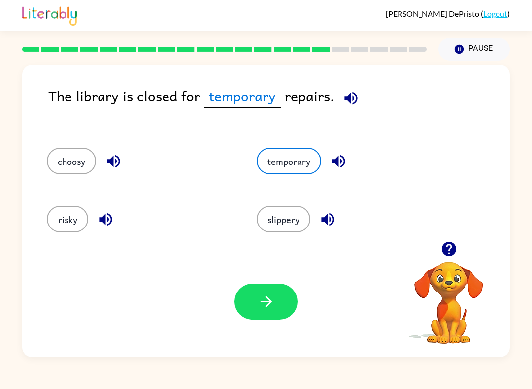
click at [263, 301] on icon "button" at bounding box center [266, 301] width 17 height 17
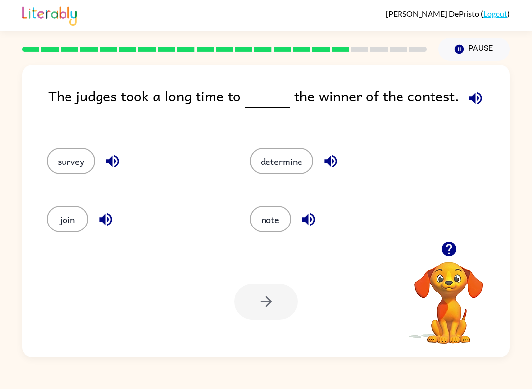
click at [280, 185] on div "determine" at bounding box center [332, 158] width 203 height 58
click at [263, 298] on div at bounding box center [266, 302] width 63 height 36
click at [273, 165] on button "determine" at bounding box center [282, 161] width 64 height 27
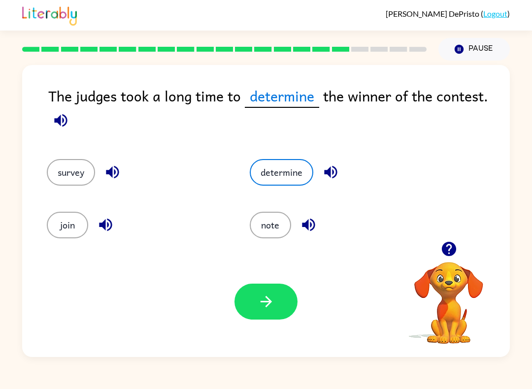
click at [256, 296] on button "button" at bounding box center [266, 302] width 63 height 36
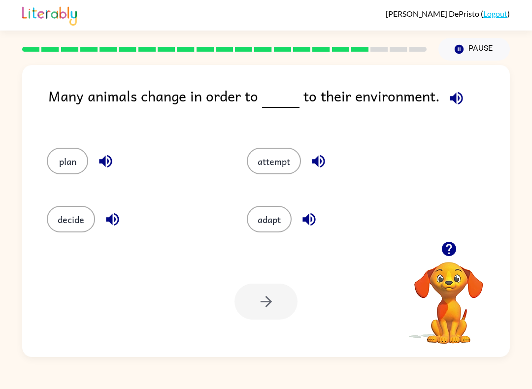
click at [266, 212] on button "adapt" at bounding box center [269, 219] width 45 height 27
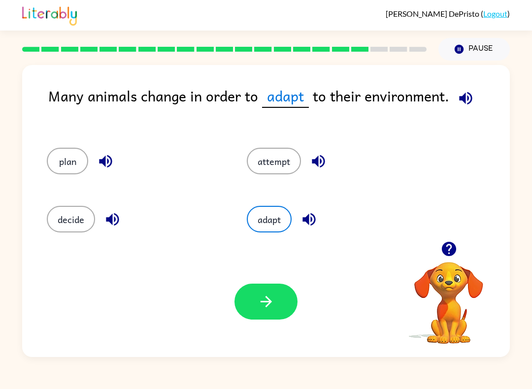
click at [259, 299] on icon "button" at bounding box center [266, 301] width 17 height 17
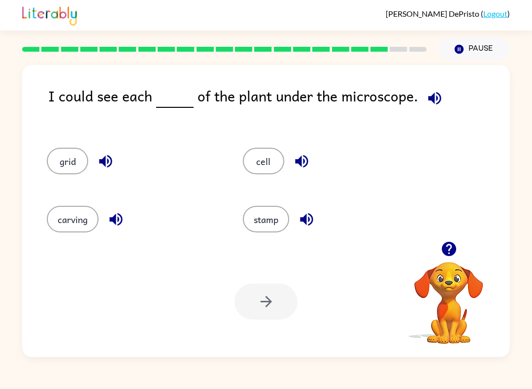
click at [77, 158] on button "grid" at bounding box center [67, 161] width 41 height 27
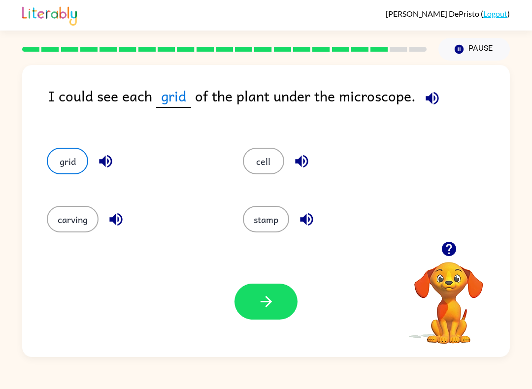
click at [257, 300] on button "button" at bounding box center [266, 302] width 63 height 36
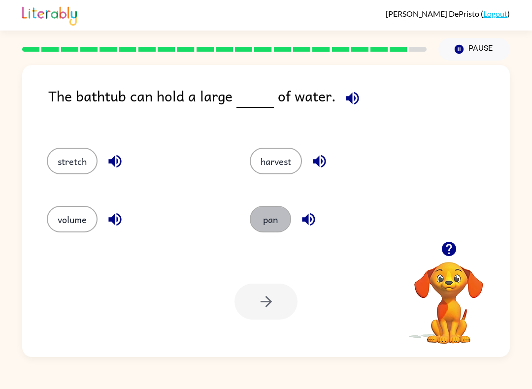
click at [276, 223] on button "pan" at bounding box center [270, 219] width 41 height 27
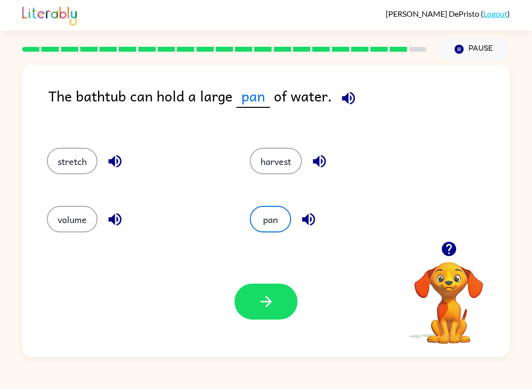
click at [268, 292] on button "button" at bounding box center [266, 302] width 63 height 36
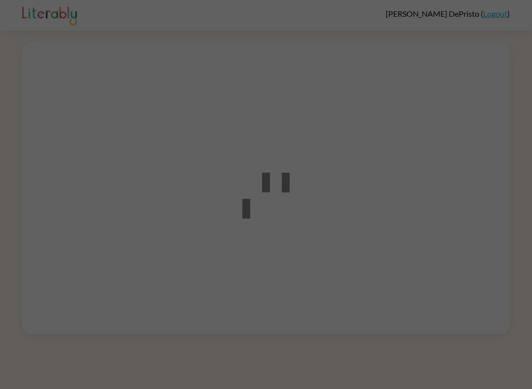
click at [228, 155] on div at bounding box center [251, 184] width 59 height 91
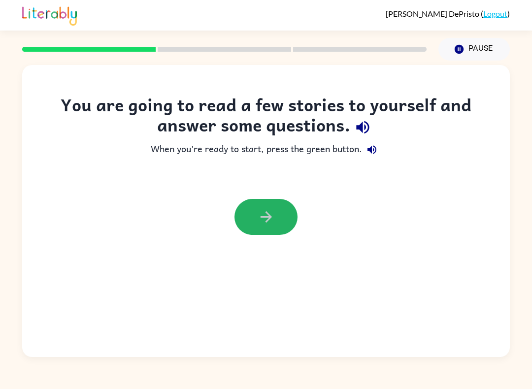
click at [260, 217] on icon "button" at bounding box center [266, 216] width 17 height 17
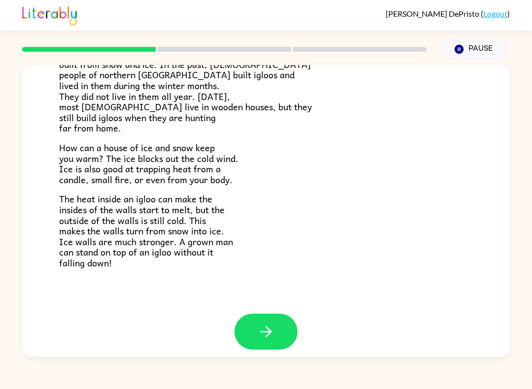
scroll to position [180, 0]
click at [271, 327] on icon "button" at bounding box center [265, 332] width 11 height 11
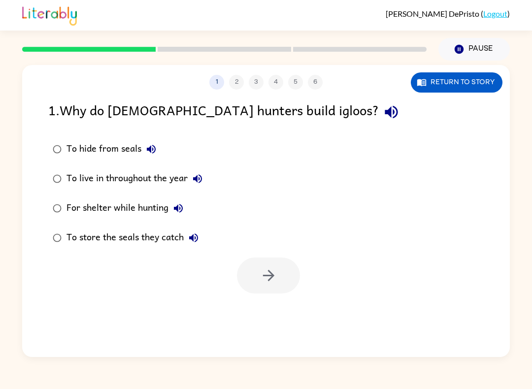
scroll to position [0, 0]
click at [86, 206] on div "For shelter while hunting" at bounding box center [128, 209] width 122 height 20
click at [257, 290] on button "button" at bounding box center [268, 276] width 63 height 36
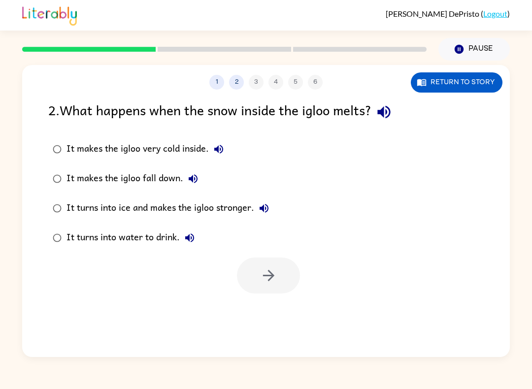
click at [257, 289] on div at bounding box center [268, 276] width 63 height 36
click at [444, 91] on button "Return to story" at bounding box center [457, 82] width 92 height 20
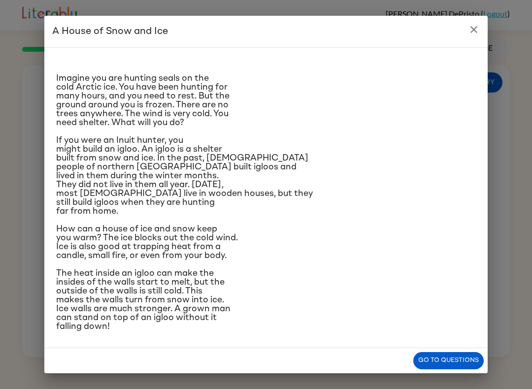
scroll to position [82, 0]
click at [473, 31] on icon "close" at bounding box center [474, 29] width 7 height 7
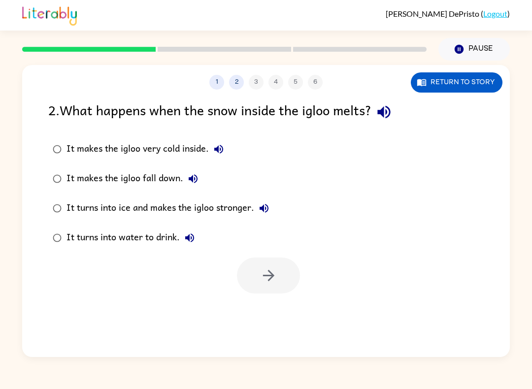
click at [96, 177] on div "It makes the igloo fall down." at bounding box center [135, 179] width 136 height 20
click at [267, 283] on icon "button" at bounding box center [268, 275] width 17 height 17
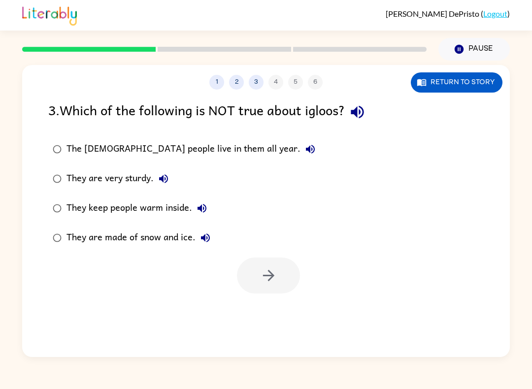
click at [70, 148] on div "The Inuit people live in them all year." at bounding box center [194, 149] width 254 height 20
click at [262, 281] on icon "button" at bounding box center [268, 275] width 17 height 17
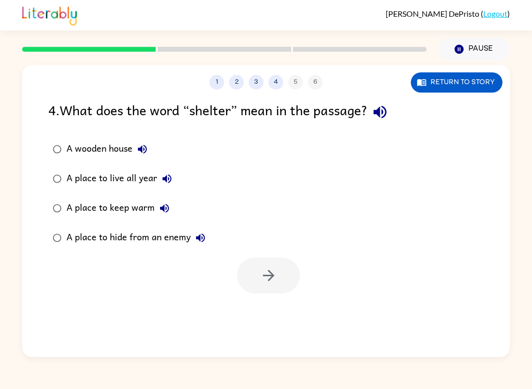
click at [118, 206] on div "A place to keep warm" at bounding box center [121, 209] width 108 height 20
click at [268, 279] on icon "button" at bounding box center [268, 275] width 17 height 17
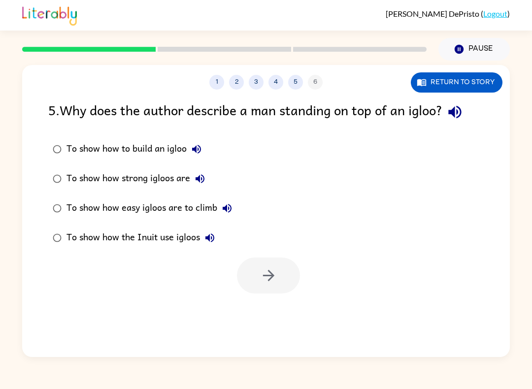
click at [75, 153] on div "To show how to build an igloo" at bounding box center [137, 149] width 140 height 20
click at [268, 268] on icon "button" at bounding box center [268, 275] width 17 height 17
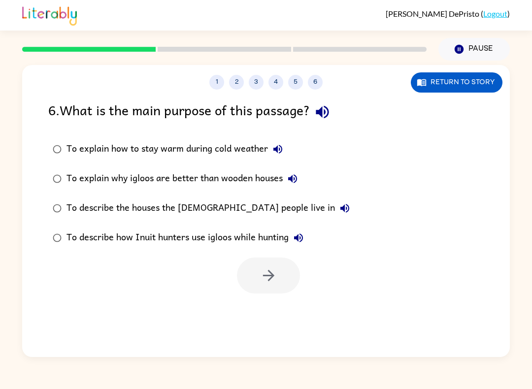
click at [152, 234] on div "To describe how Inuit hunters use igloos while hunting" at bounding box center [188, 238] width 242 height 20
click at [276, 291] on button "button" at bounding box center [268, 276] width 63 height 36
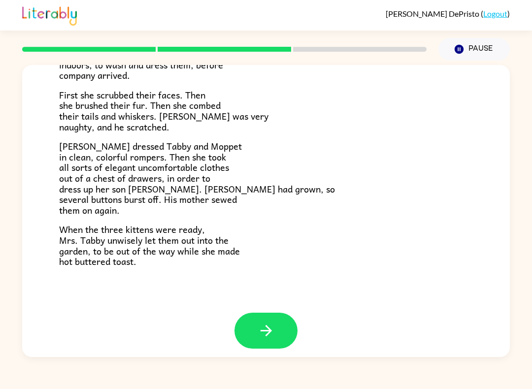
scroll to position [149, 0]
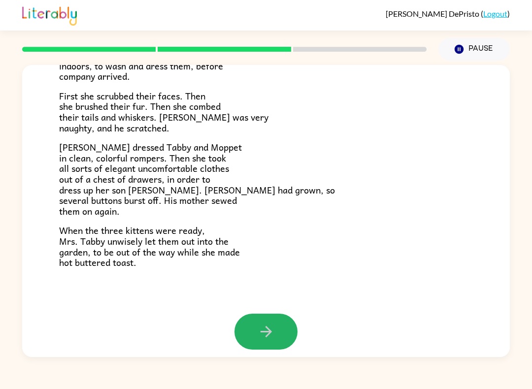
click at [267, 323] on icon "button" at bounding box center [266, 331] width 17 height 17
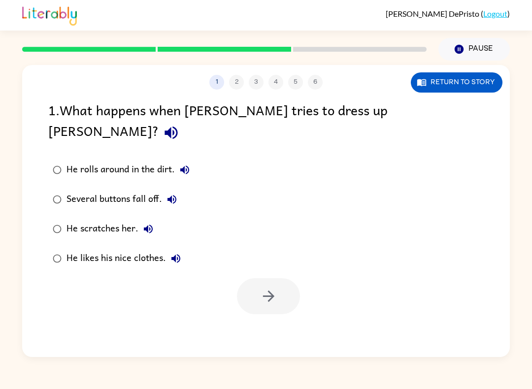
click at [91, 219] on div "He scratches her." at bounding box center [113, 229] width 92 height 20
click at [274, 278] on button "button" at bounding box center [268, 296] width 63 height 36
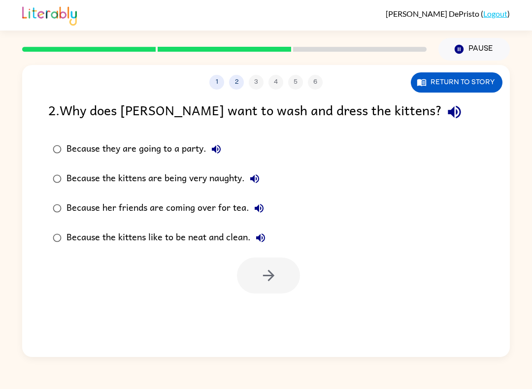
click at [159, 215] on div "Because her friends are coming over for tea." at bounding box center [168, 209] width 203 height 20
click at [258, 264] on button "button" at bounding box center [268, 276] width 63 height 36
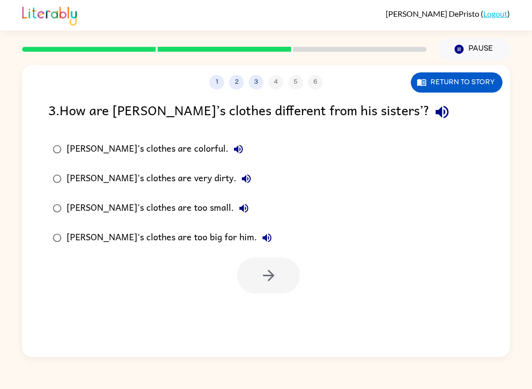
click at [119, 183] on div "Tom's clothes are very dirty." at bounding box center [162, 179] width 190 height 20
click at [273, 274] on icon "button" at bounding box center [268, 275] width 17 height 17
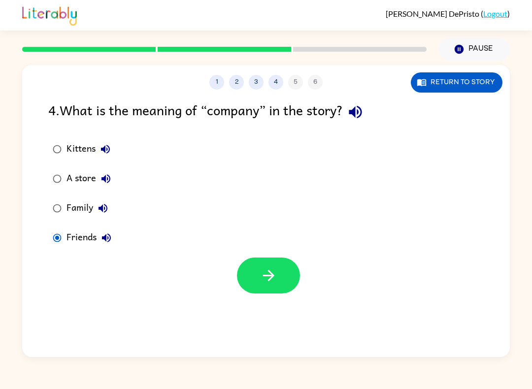
click at [265, 273] on icon "button" at bounding box center [268, 275] width 17 height 17
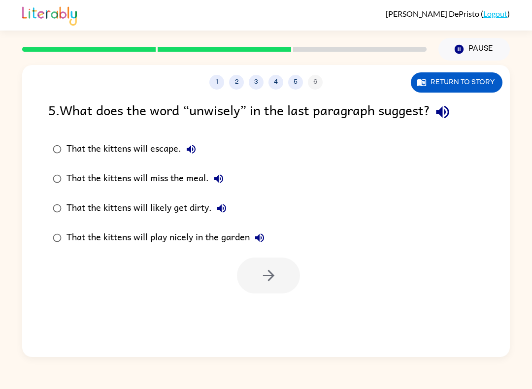
click at [233, 86] on button "2" at bounding box center [236, 82] width 15 height 15
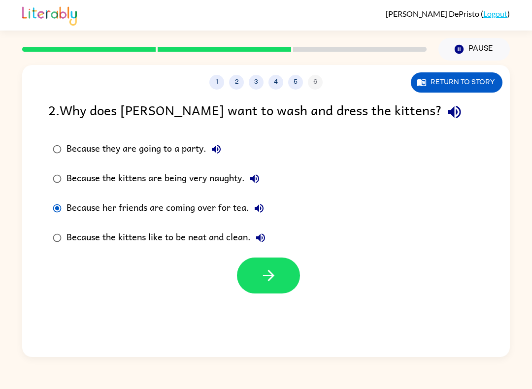
click at [221, 80] on button "1" at bounding box center [216, 82] width 15 height 15
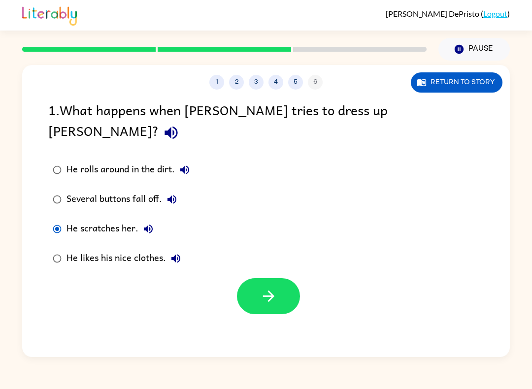
click at [238, 82] on button "2" at bounding box center [236, 82] width 15 height 15
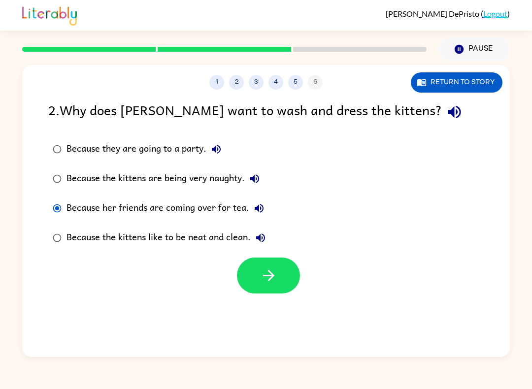
click at [254, 84] on button "3" at bounding box center [256, 82] width 15 height 15
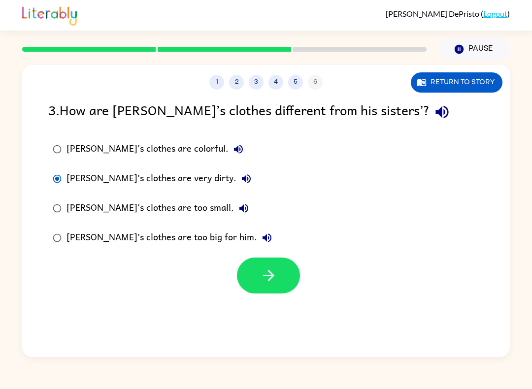
click at [274, 82] on button "4" at bounding box center [276, 82] width 15 height 15
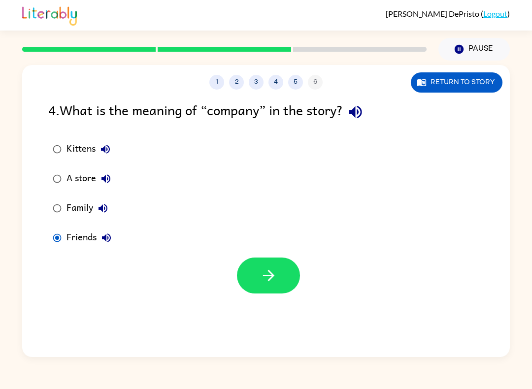
click at [299, 79] on button "5" at bounding box center [295, 82] width 15 height 15
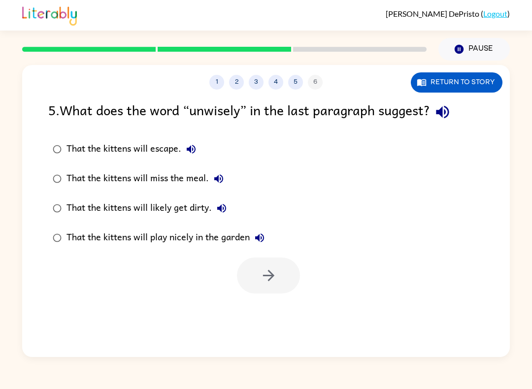
click at [163, 207] on div "That the kittens will likely get dirty." at bounding box center [149, 209] width 165 height 20
click at [266, 271] on icon "button" at bounding box center [268, 275] width 17 height 17
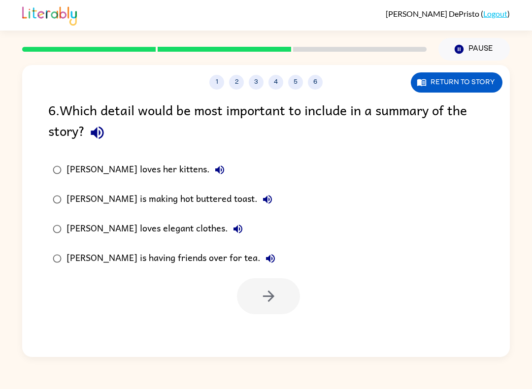
click at [127, 179] on div "Mrs. Cotton loves her kittens." at bounding box center [148, 170] width 163 height 20
click at [260, 297] on icon "button" at bounding box center [268, 296] width 17 height 17
